Goal: Check status: Check status

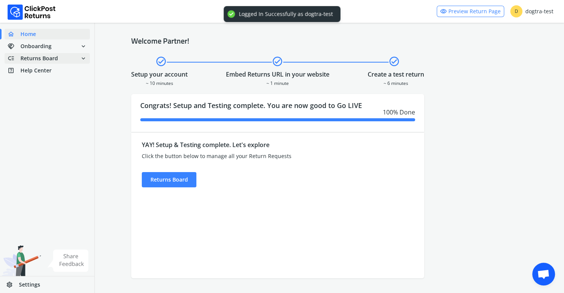
click at [32, 59] on span "Returns Board" at bounding box center [39, 59] width 38 height 8
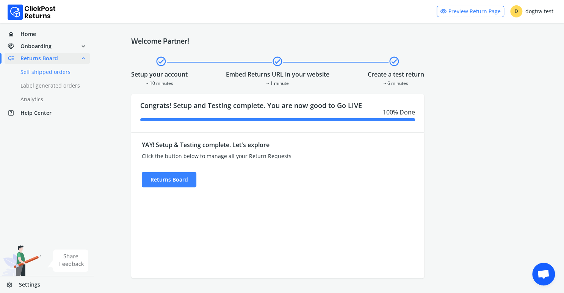
click at [35, 72] on link "done Self shipped orders" at bounding box center [52, 72] width 94 height 11
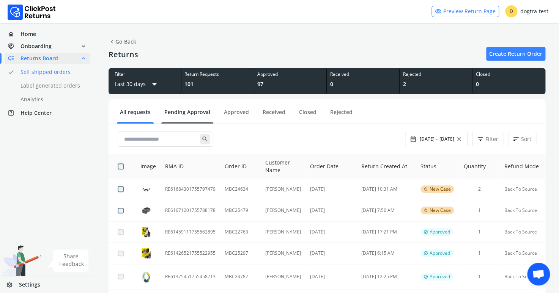
click at [187, 112] on link "Pending Approval" at bounding box center [187, 114] width 52 height 13
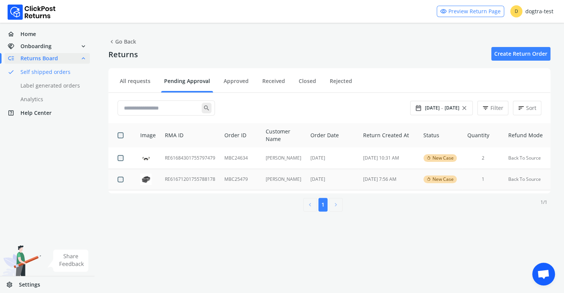
click at [174, 179] on td "RE61671201755788178" at bounding box center [190, 180] width 60 height 22
